Goal: Task Accomplishment & Management: Manage account settings

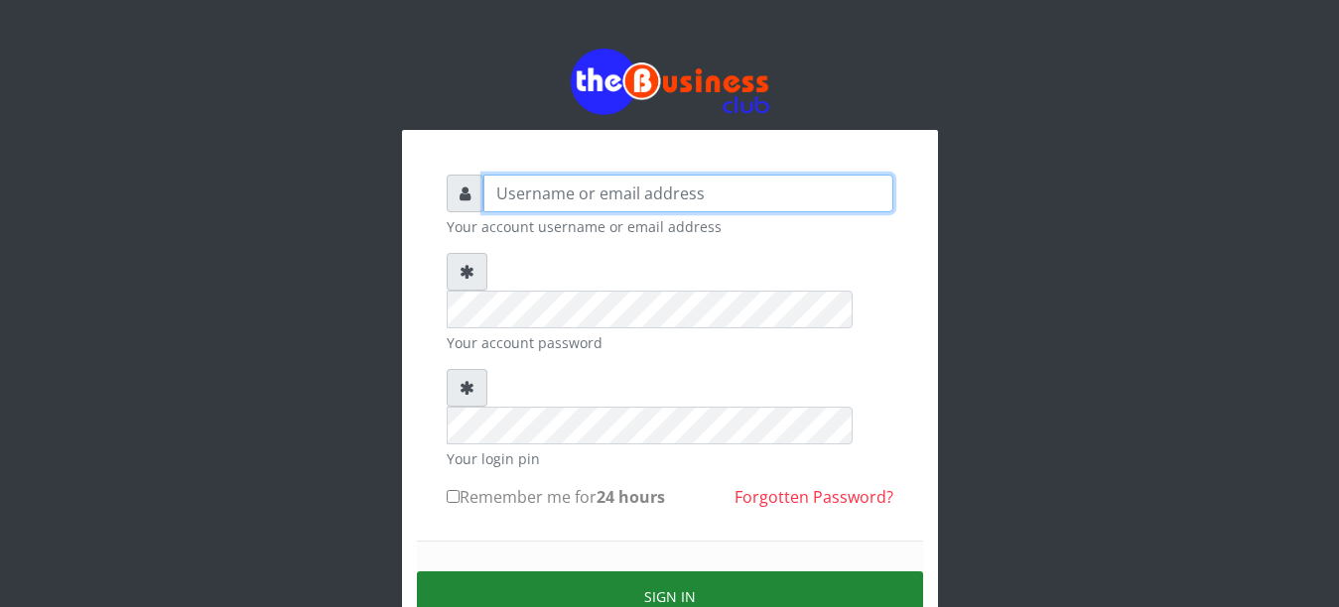
type input "[EMAIL_ADDRESS][DOMAIN_NAME]"
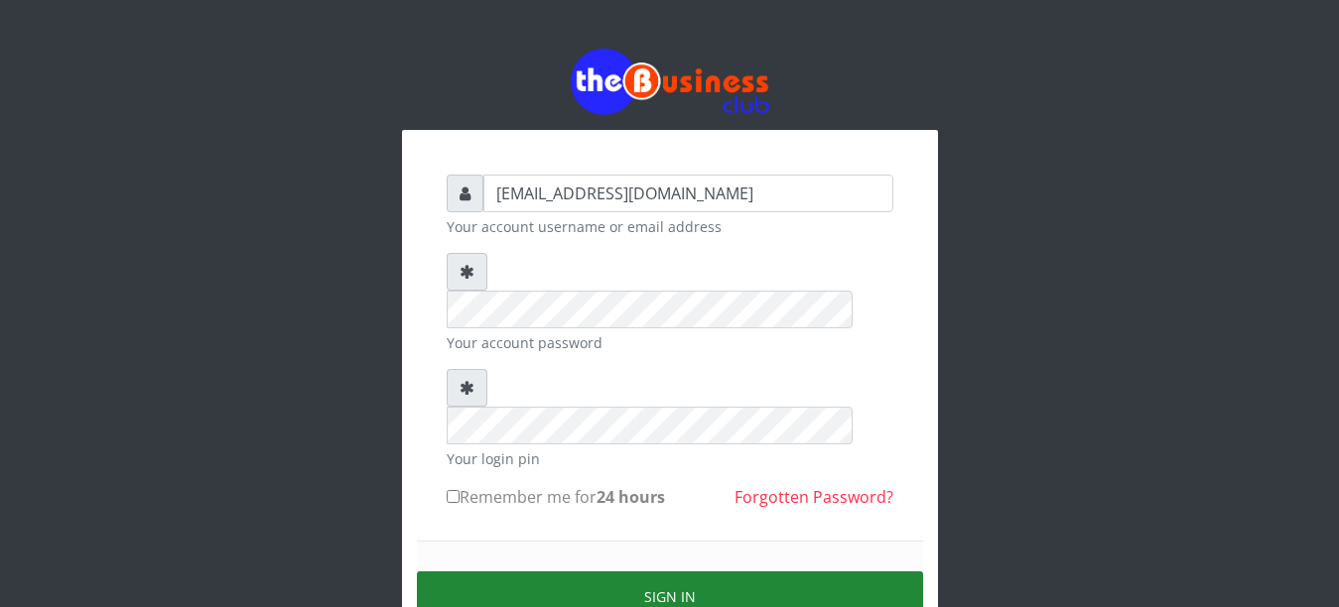
click at [619, 572] on button "Sign in" at bounding box center [670, 597] width 506 height 51
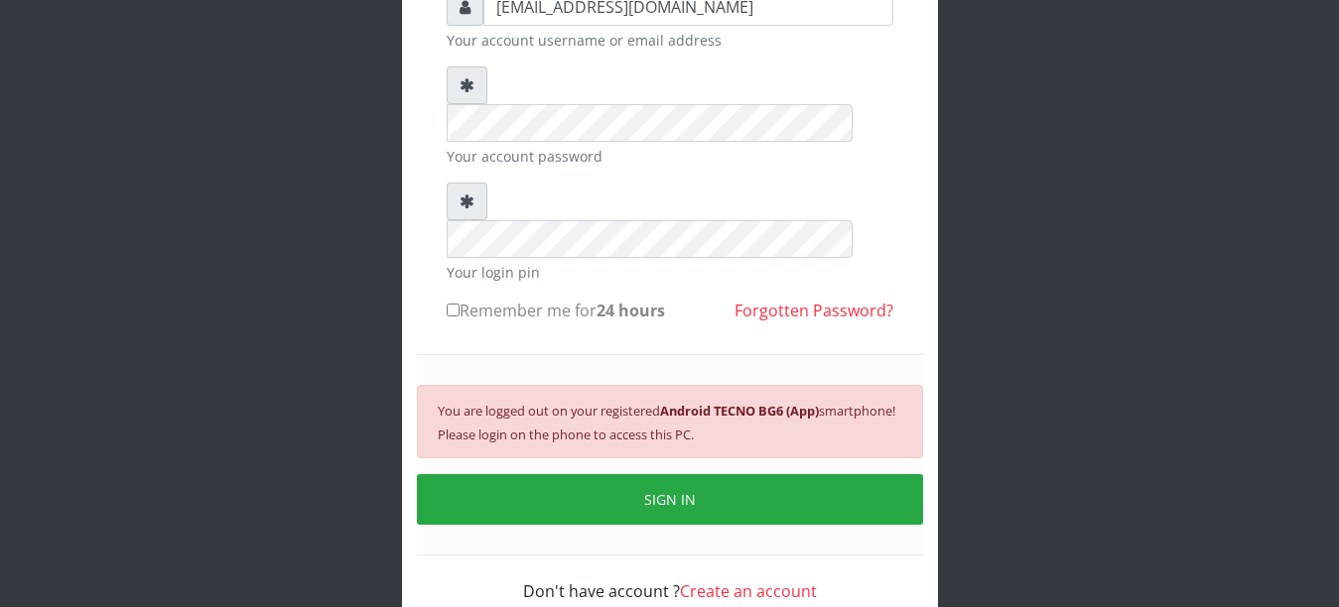
scroll to position [191, 0]
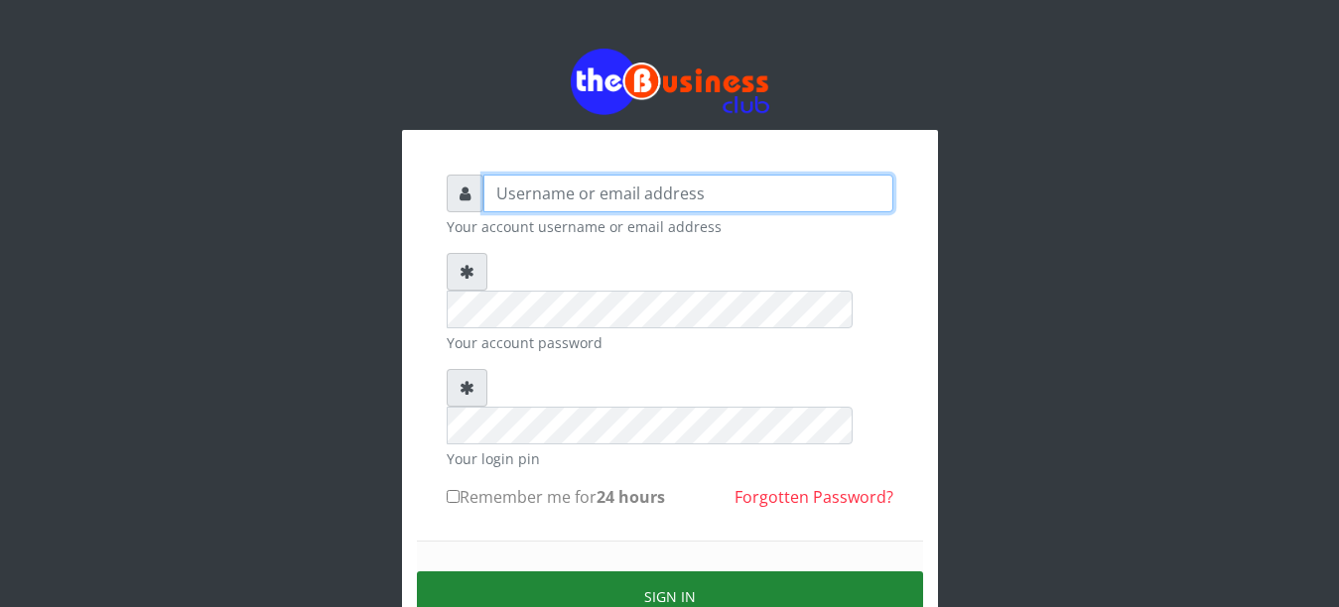
type input "[EMAIL_ADDRESS][DOMAIN_NAME]"
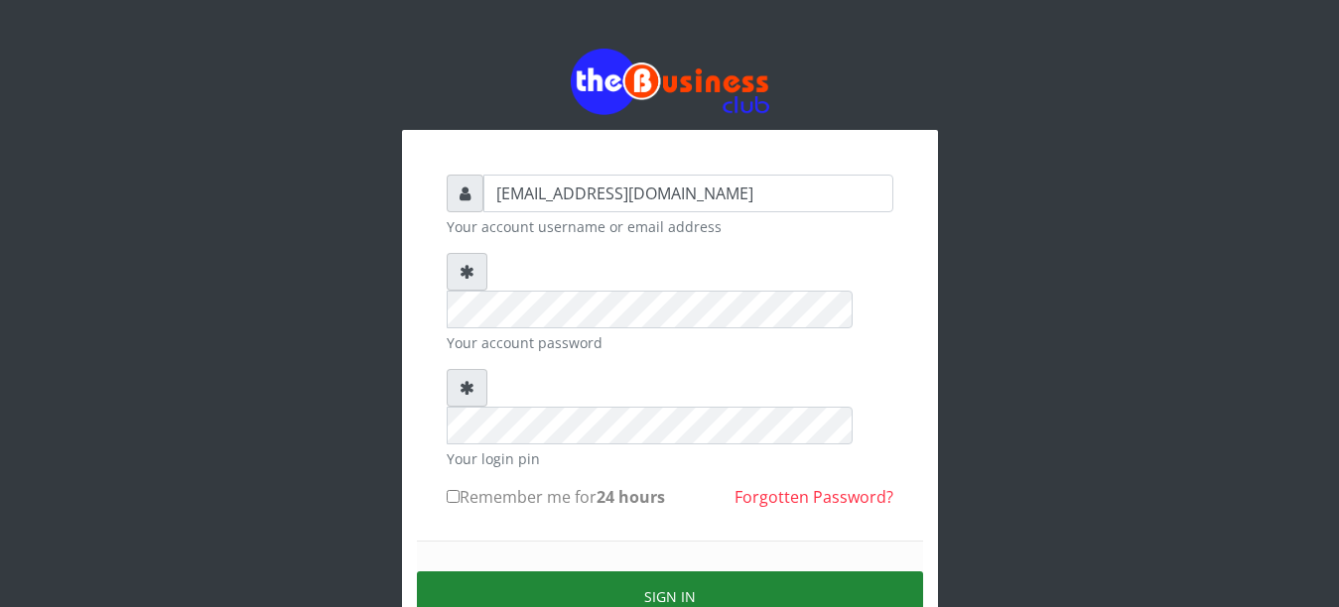
click at [601, 572] on button "Sign in" at bounding box center [670, 597] width 506 height 51
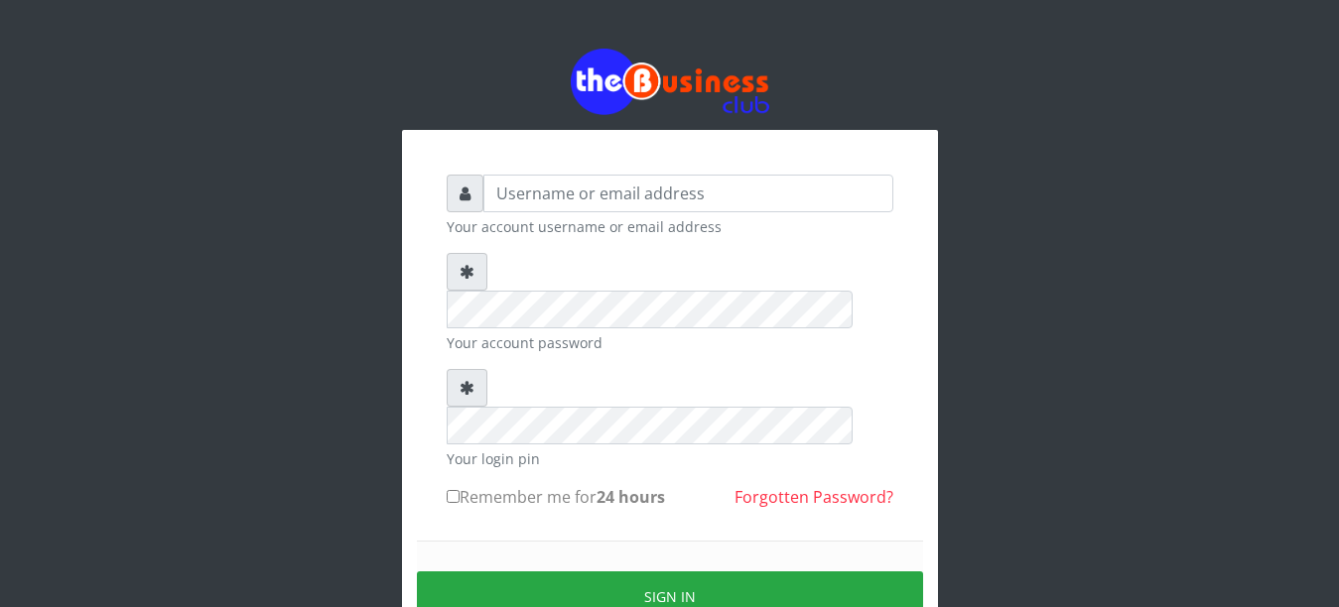
scroll to position [101, 0]
